Goal: Transaction & Acquisition: Subscribe to service/newsletter

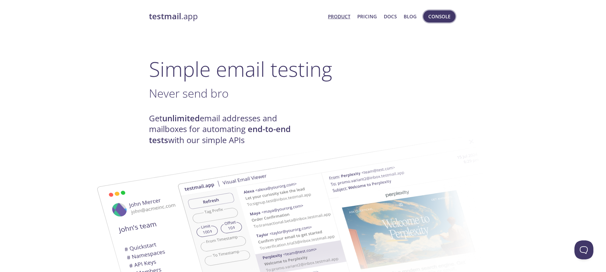
click at [440, 18] on span "Console" at bounding box center [440, 16] width 22 height 8
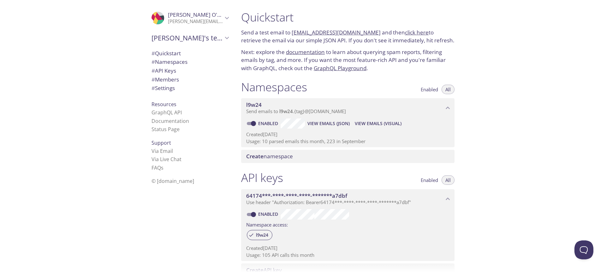
click at [217, 22] on p "[PERSON_NAME][EMAIL_ADDRESS][DOMAIN_NAME]" at bounding box center [195, 21] width 55 height 6
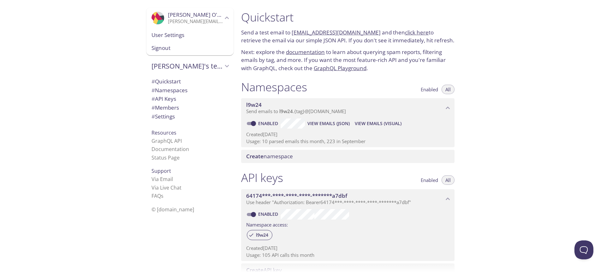
click at [191, 36] on span "User Settings" at bounding box center [190, 35] width 77 height 8
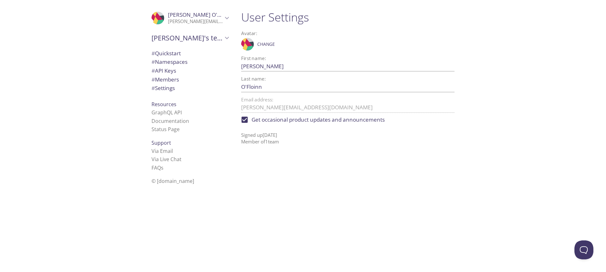
click at [212, 23] on p "[PERSON_NAME][EMAIL_ADDRESS][DOMAIN_NAME]" at bounding box center [195, 21] width 55 height 6
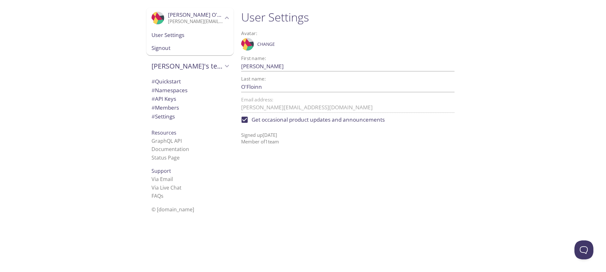
click at [182, 50] on span "Signout" at bounding box center [190, 48] width 77 height 8
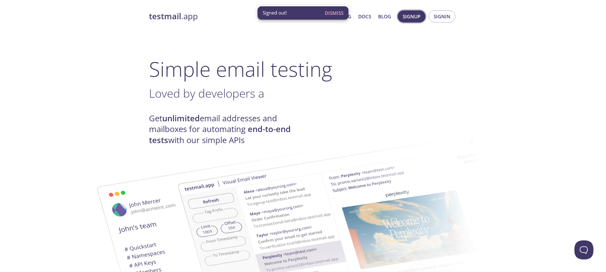
click at [415, 17] on span "Signup" at bounding box center [412, 16] width 18 height 8
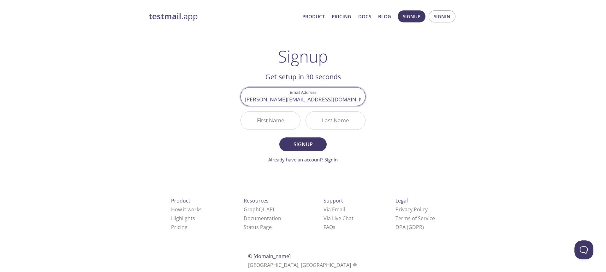
type input "[PERSON_NAME][EMAIL_ADDRESS][DOMAIN_NAME]"
click at [382, 117] on div "testmail .app Product Pricing Docs Blog Signup Signin Signup Get setup in 30 se…" at bounding box center [302, 151] width 323 height 290
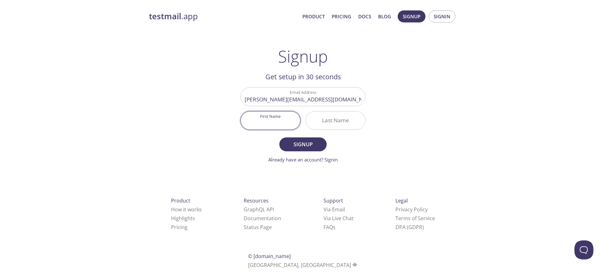
click at [284, 115] on input "First Name" at bounding box center [270, 120] width 59 height 18
type input "[PERSON_NAME]"
type input "O'Floinn"
click at [294, 148] on span "Signup" at bounding box center [302, 144] width 33 height 9
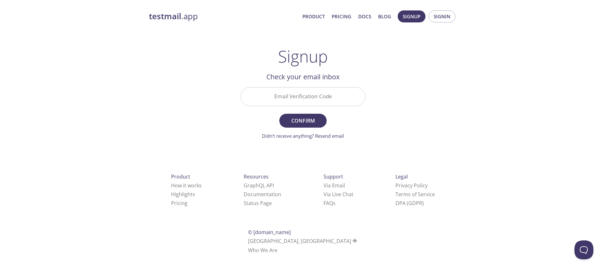
click at [311, 100] on input "Email Verification Code" at bounding box center [303, 96] width 124 height 18
paste input "KAVRF5N"
type input "KAVRF5N"
click at [309, 120] on span "Confirm" at bounding box center [302, 120] width 33 height 9
